Goal: Use online tool/utility

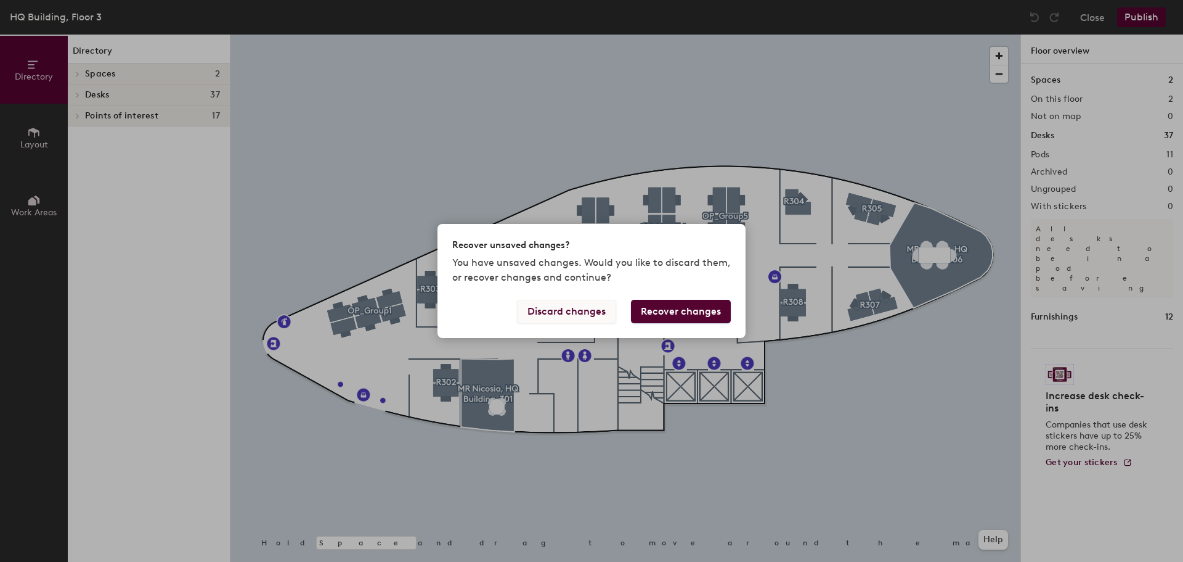
click at [590, 315] on button "Discard changes" at bounding box center [566, 311] width 99 height 23
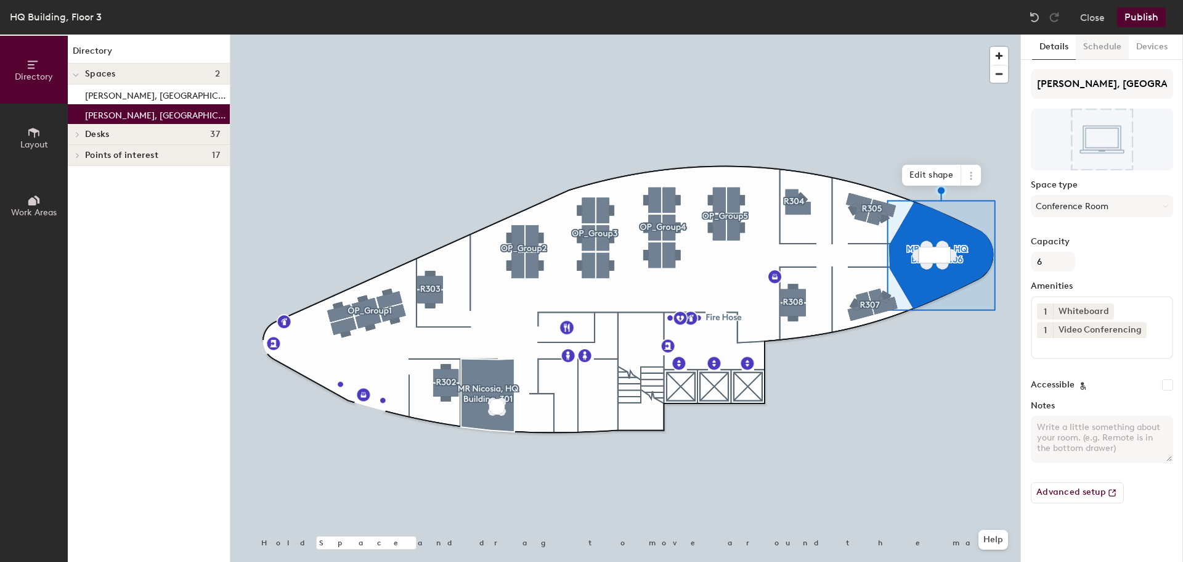
click at [1108, 43] on button "Schedule" at bounding box center [1102, 47] width 53 height 25
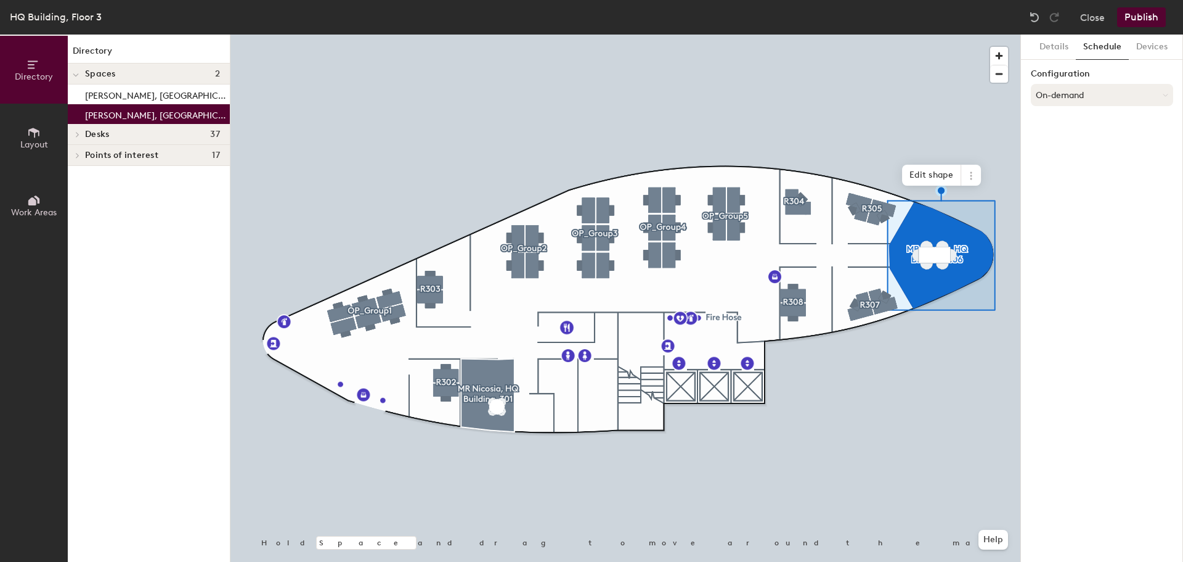
click at [1101, 90] on button "On-demand" at bounding box center [1102, 95] width 142 height 22
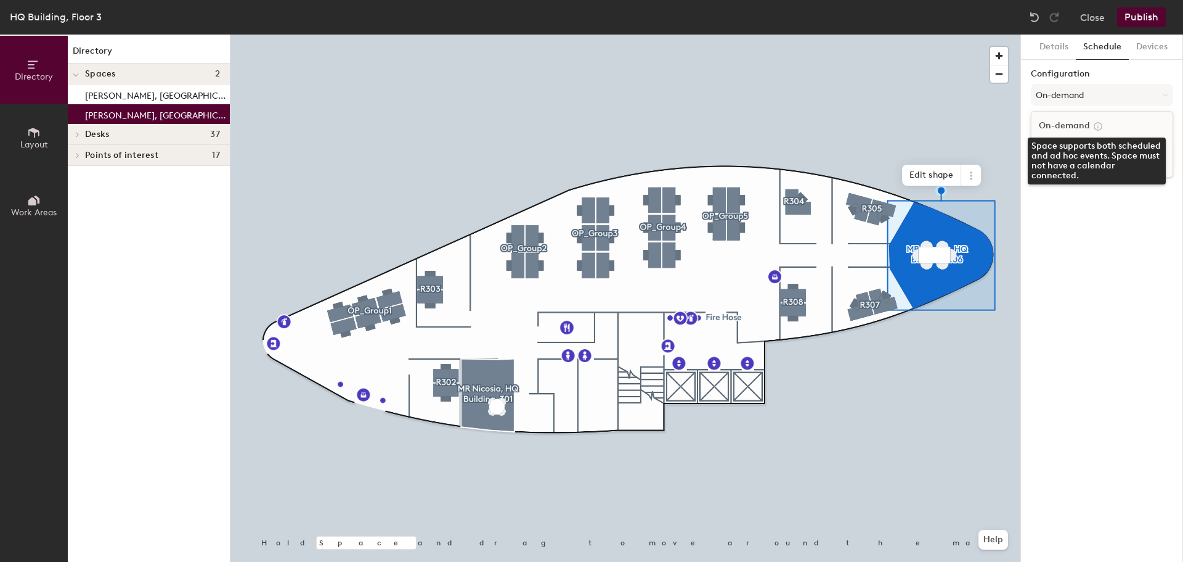
click at [1095, 123] on icon at bounding box center [1098, 125] width 7 height 7
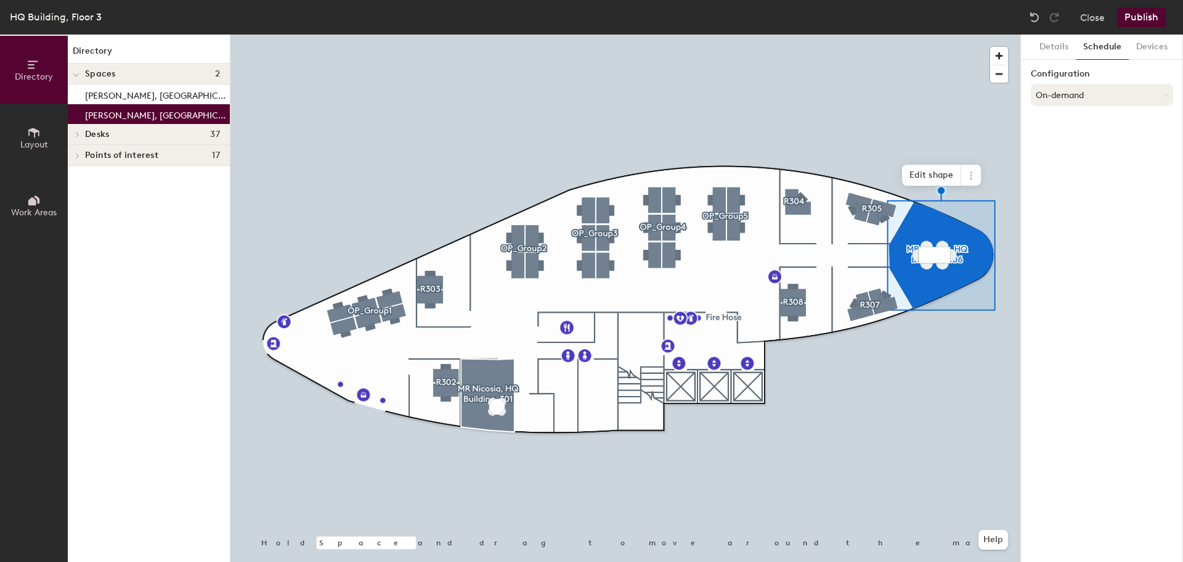
click at [1120, 93] on button "On-demand" at bounding box center [1102, 95] width 142 height 22
click at [1098, 161] on icon at bounding box center [1101, 162] width 7 height 7
click at [1123, 91] on button "Request-only" at bounding box center [1102, 95] width 142 height 22
click at [1093, 140] on icon at bounding box center [1090, 144] width 11 height 11
click at [1121, 97] on button "Scheduled" at bounding box center [1102, 95] width 142 height 22
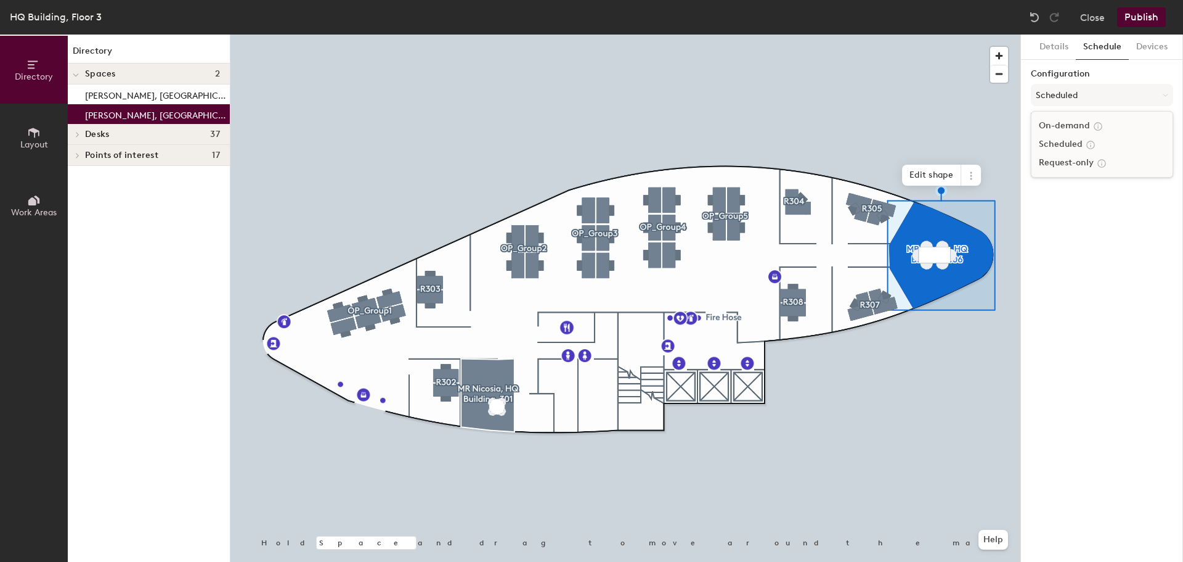
click at [1093, 121] on icon at bounding box center [1098, 126] width 11 height 11
click at [1151, 97] on button "On-demand" at bounding box center [1102, 95] width 142 height 22
click at [1098, 123] on icon at bounding box center [1098, 125] width 7 height 7
click at [1098, 98] on button "On-demand" at bounding box center [1102, 95] width 142 height 22
click at [1096, 17] on button "Close" at bounding box center [1092, 17] width 25 height 20
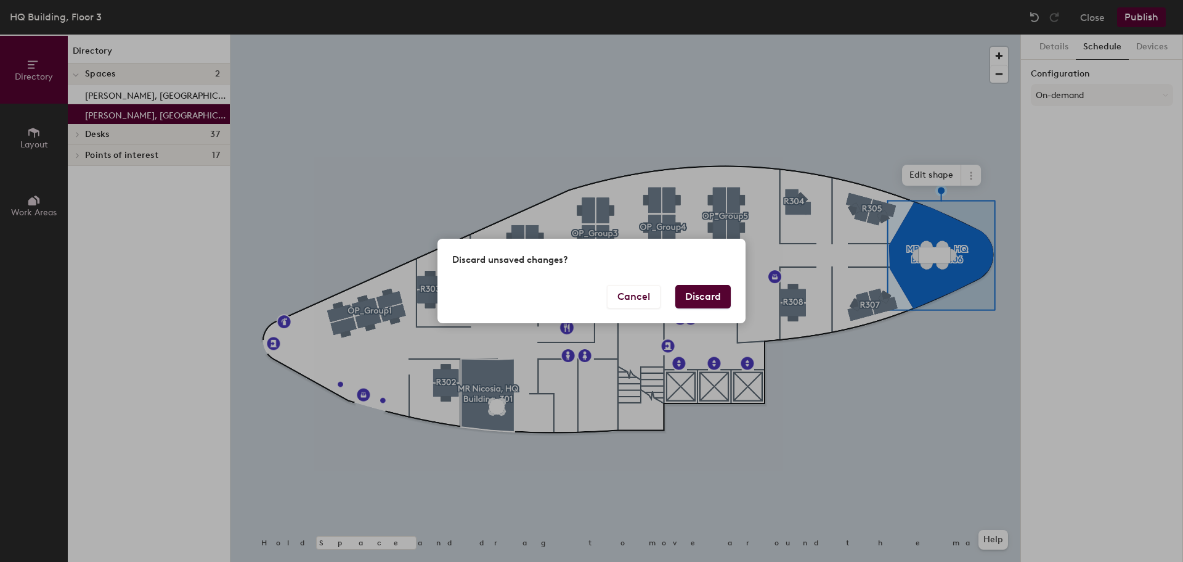
click at [680, 306] on button "Discard" at bounding box center [703, 296] width 55 height 23
